Goal: Task Accomplishment & Management: Manage account settings

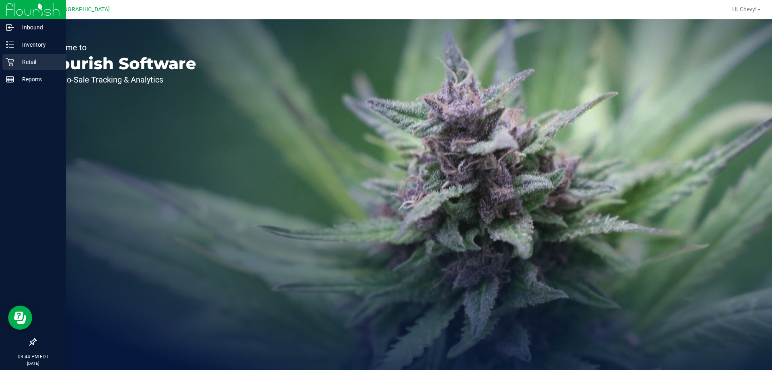
click at [9, 65] on icon at bounding box center [10, 62] width 8 height 8
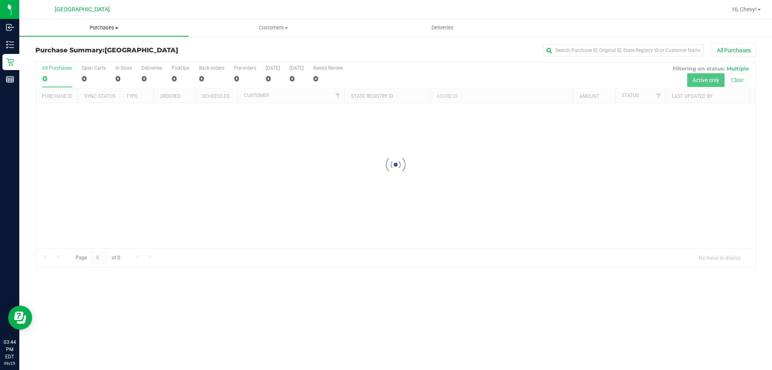
click at [91, 24] on uib-tab-heading "Purchases Summary of purchases Fulfillment All purchases" at bounding box center [103, 27] width 169 height 17
click at [83, 54] on li "Fulfillment" at bounding box center [103, 58] width 169 height 10
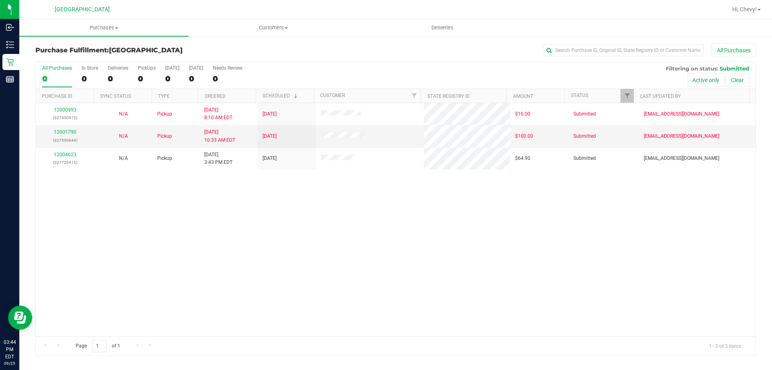
click at [251, 213] on div "12000993 (327450973) N/A Pickup 9/25/2025 8:10 AM EDT 9/25/2025 $16.00 Submitte…" at bounding box center [396, 219] width 720 height 233
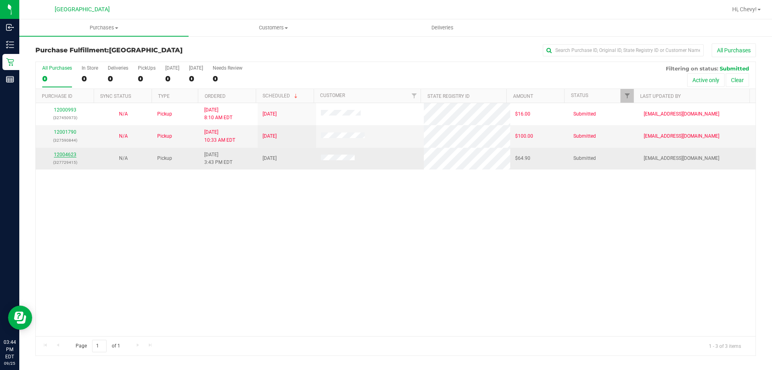
click at [72, 155] on link "12004623" at bounding box center [65, 155] width 23 height 6
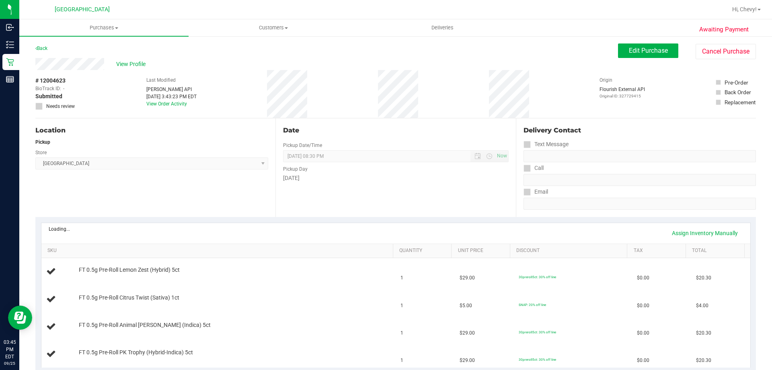
scroll to position [80, 0]
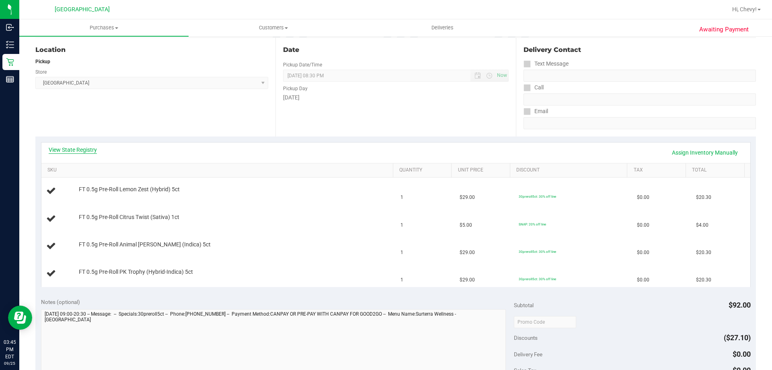
click at [74, 149] on link "View State Registry" at bounding box center [73, 150] width 48 height 8
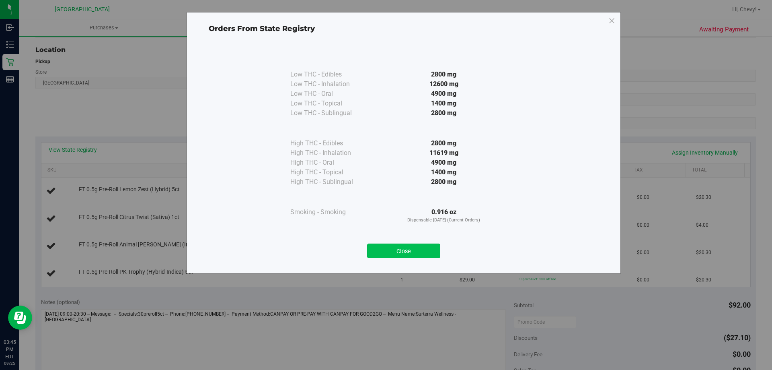
click at [426, 249] on button "Close" at bounding box center [403, 250] width 73 height 14
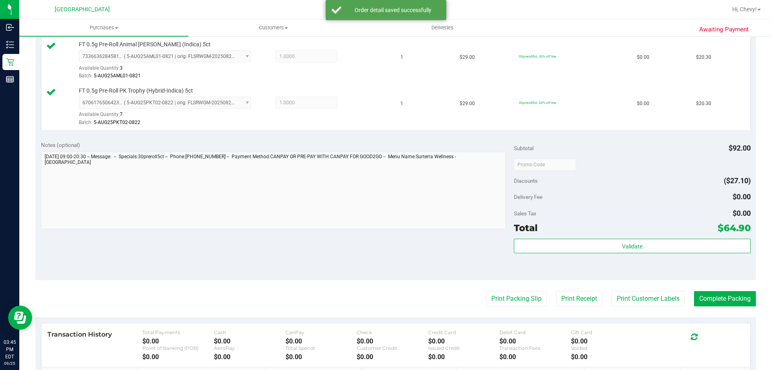
scroll to position [362, 0]
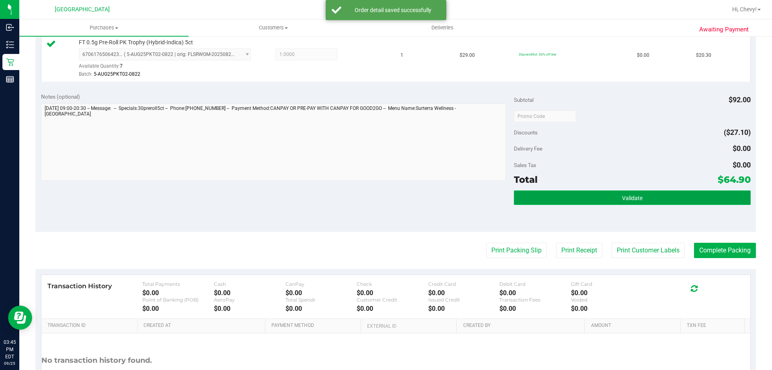
click at [600, 197] on button "Validate" at bounding box center [632, 197] width 236 height 14
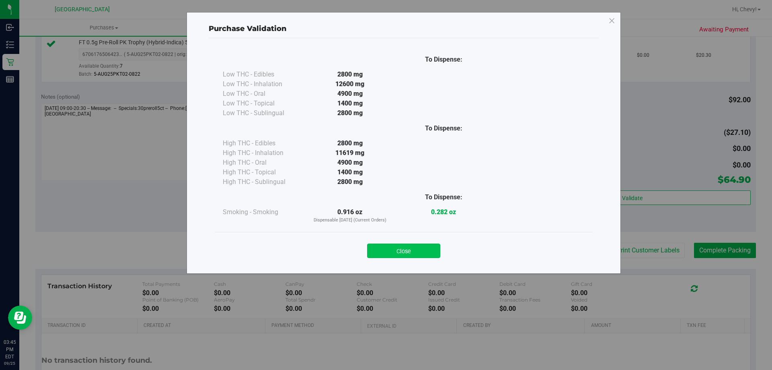
click at [398, 255] on button "Close" at bounding box center [403, 250] width 73 height 14
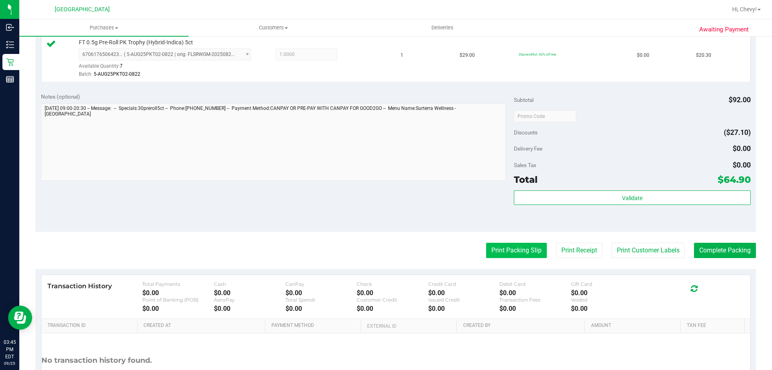
click at [510, 248] on button "Print Packing Slip" at bounding box center [516, 250] width 61 height 15
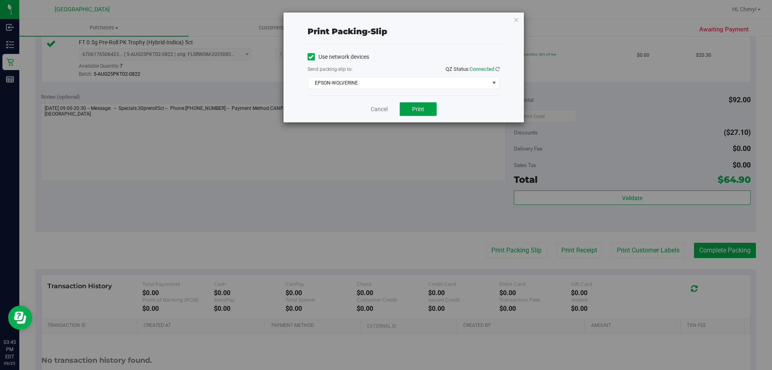
click at [435, 103] on button "Print" at bounding box center [418, 109] width 37 height 14
click at [384, 107] on link "Cancel" at bounding box center [379, 109] width 17 height 8
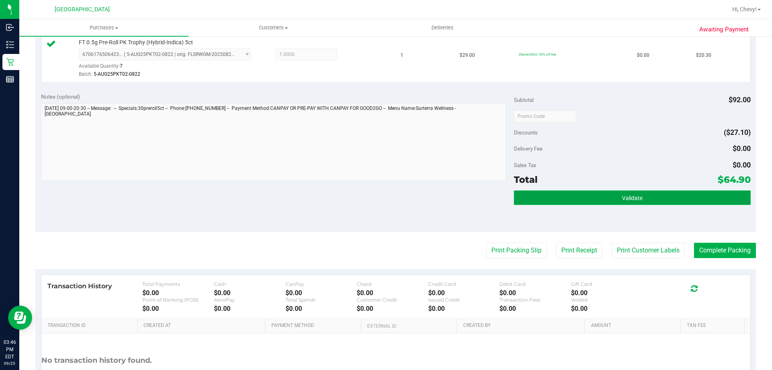
click at [575, 200] on button "Validate" at bounding box center [632, 197] width 236 height 14
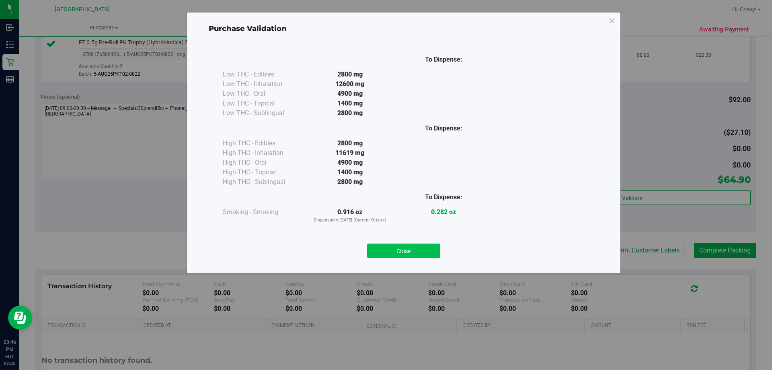
click at [422, 245] on button "Close" at bounding box center [403, 250] width 73 height 14
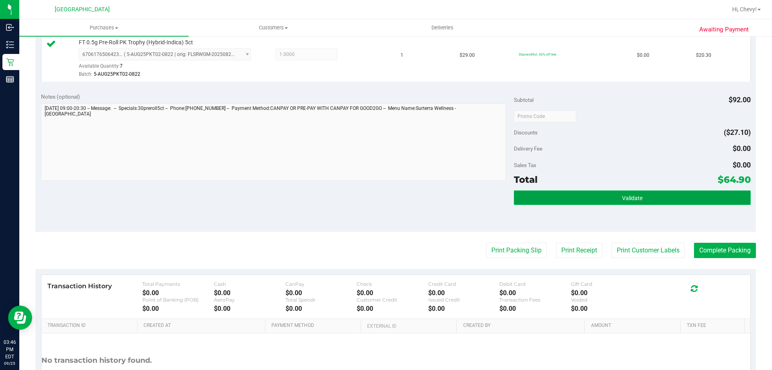
click at [656, 195] on button "Validate" at bounding box center [632, 197] width 236 height 14
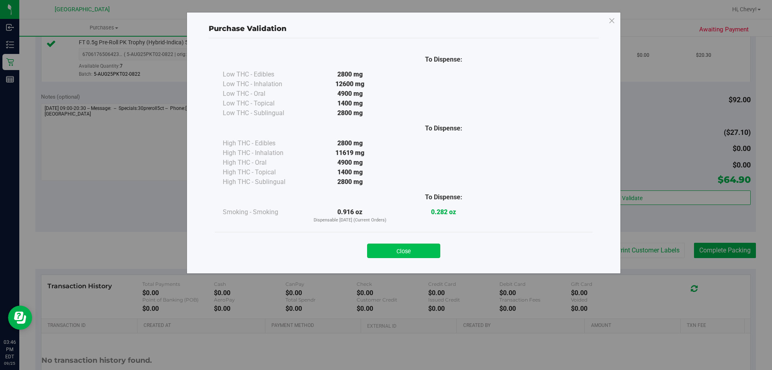
click at [408, 250] on button "Close" at bounding box center [403, 250] width 73 height 14
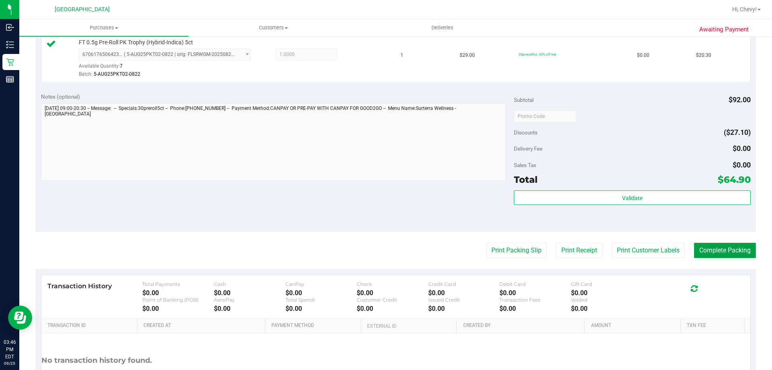
click at [733, 249] on button "Complete Packing" at bounding box center [725, 250] width 62 height 15
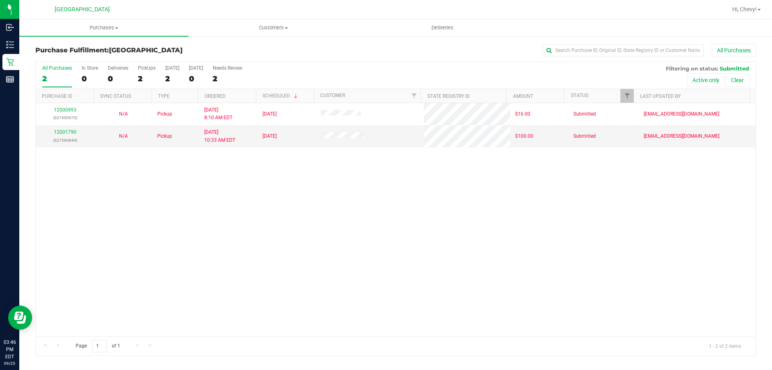
click at [199, 301] on div "12000993 (327450973) N/A Pickup 9/25/2025 8:10 AM EDT 9/25/2025 $16.00 Submitte…" at bounding box center [396, 219] width 720 height 233
click at [430, 246] on div "12000993 (327450973) N/A Pickup 9/25/2025 8:10 AM EDT 9/25/2025 $16.00 Submitte…" at bounding box center [396, 219] width 720 height 233
